Goal: Transaction & Acquisition: Purchase product/service

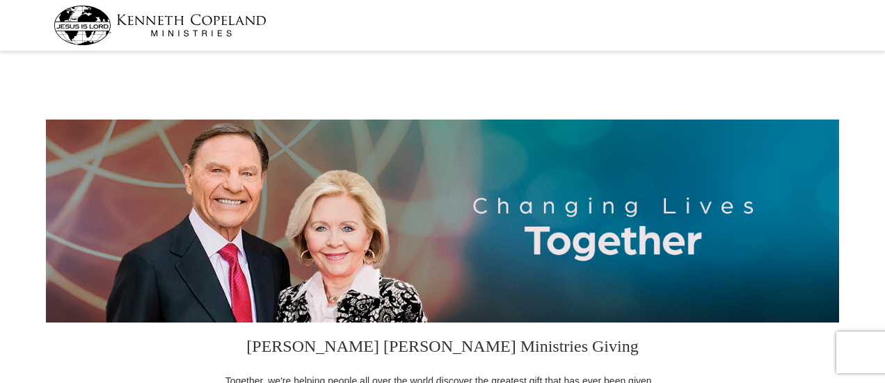
select select "[GEOGRAPHIC_DATA]"
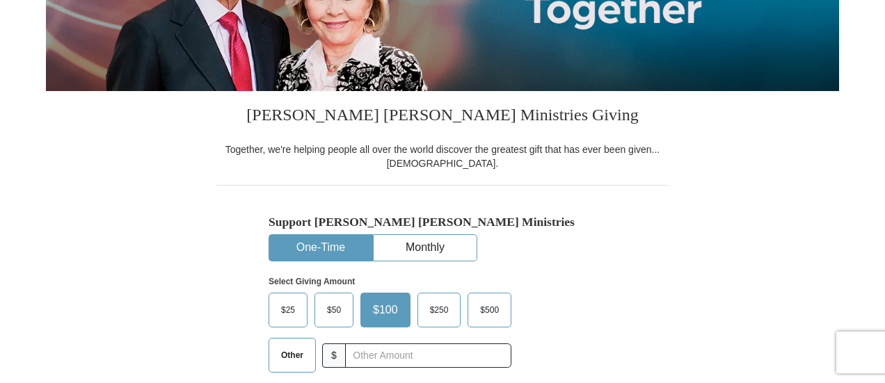
scroll to position [255, 0]
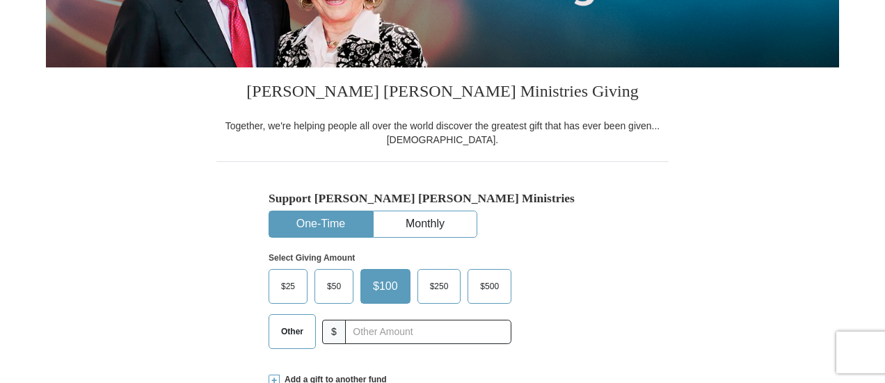
click at [345, 221] on button "One-Time" at bounding box center [320, 224] width 103 height 26
click at [296, 331] on span "Other" at bounding box center [292, 331] width 36 height 21
click at [0, 0] on input "Other" at bounding box center [0, 0] width 0 height 0
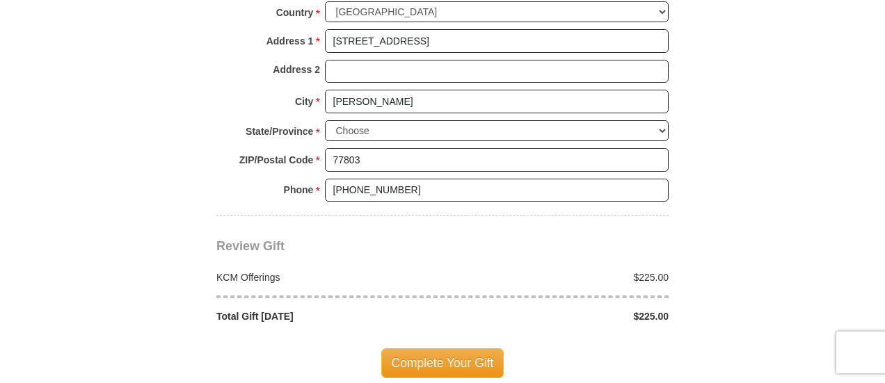
scroll to position [1113, 0]
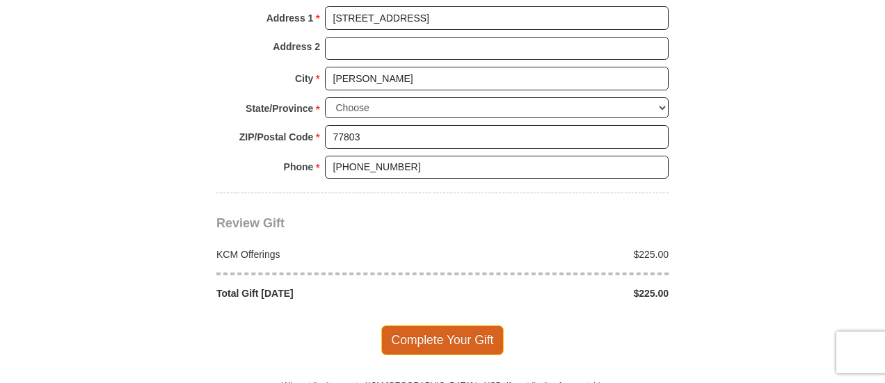
type input "225"
click at [425, 341] on span "Complete Your Gift" at bounding box center [442, 340] width 123 height 29
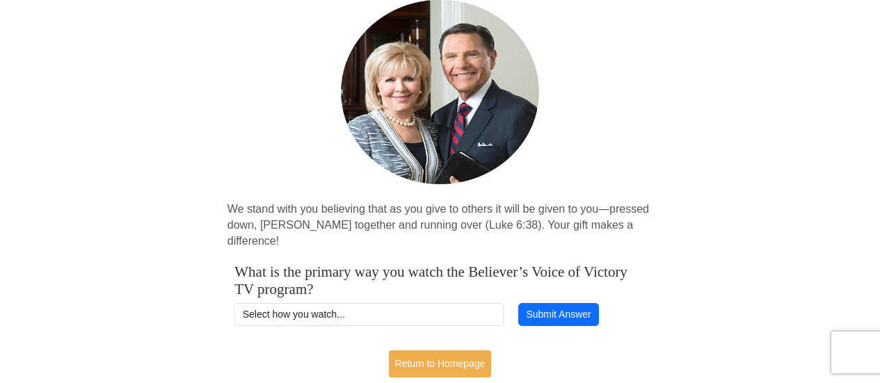
scroll to position [139, 0]
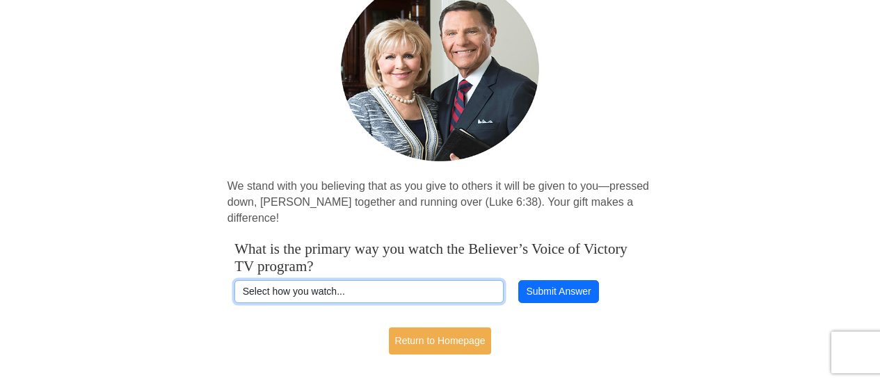
click at [316, 280] on select "Select how you watch... Daystar Morning Daystar Evening KCM.org GoVictory.com V…" at bounding box center [368, 292] width 269 height 24
select select "VICTORYCOM"
click at [234, 280] on select "Select how you watch... Daystar Morning Daystar Evening KCM.org GoVictory.com V…" at bounding box center [368, 292] width 269 height 24
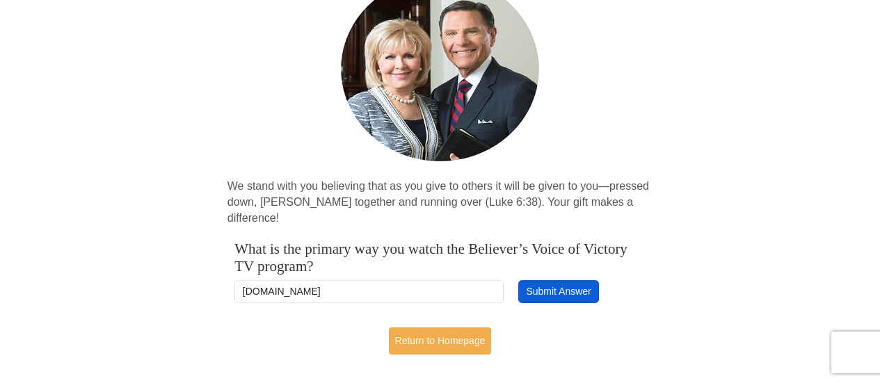
click at [564, 280] on button "Submit Answer" at bounding box center [558, 292] width 81 height 24
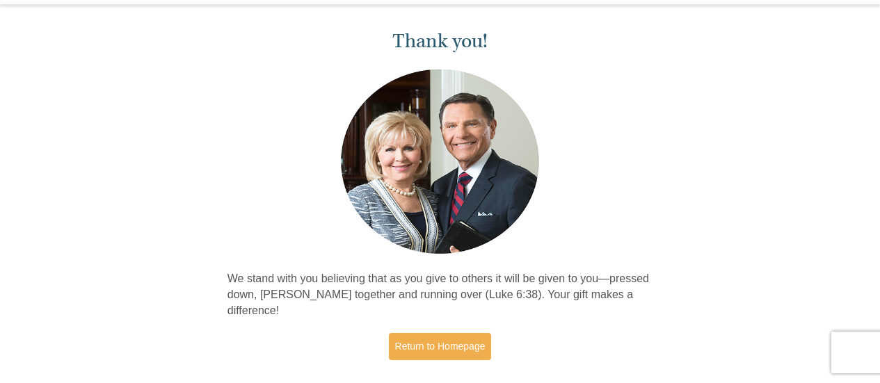
scroll to position [70, 0]
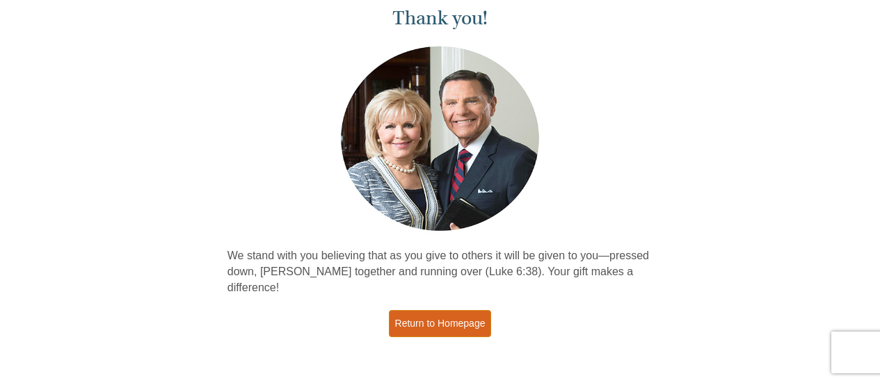
click at [420, 310] on link "Return to Homepage" at bounding box center [440, 323] width 103 height 27
